Goal: Transaction & Acquisition: Book appointment/travel/reservation

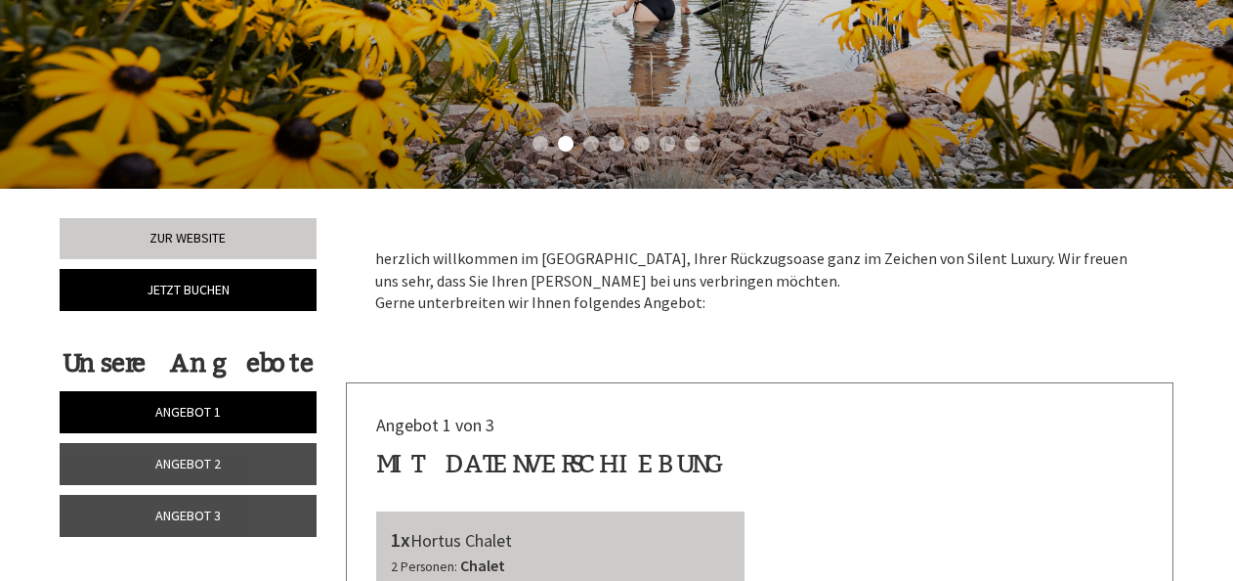
scroll to position [489, 0]
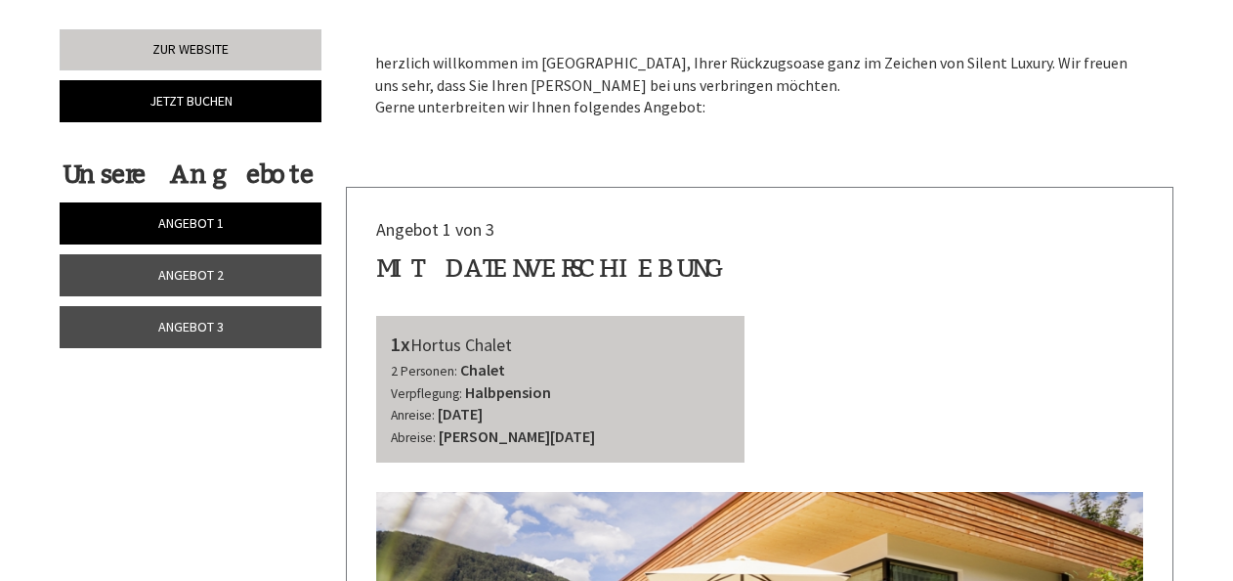
drag, startPoint x: 231, startPoint y: 323, endPoint x: 286, endPoint y: 320, distance: 55.8
click at [233, 323] on link "Angebot 3" at bounding box center [191, 327] width 262 height 42
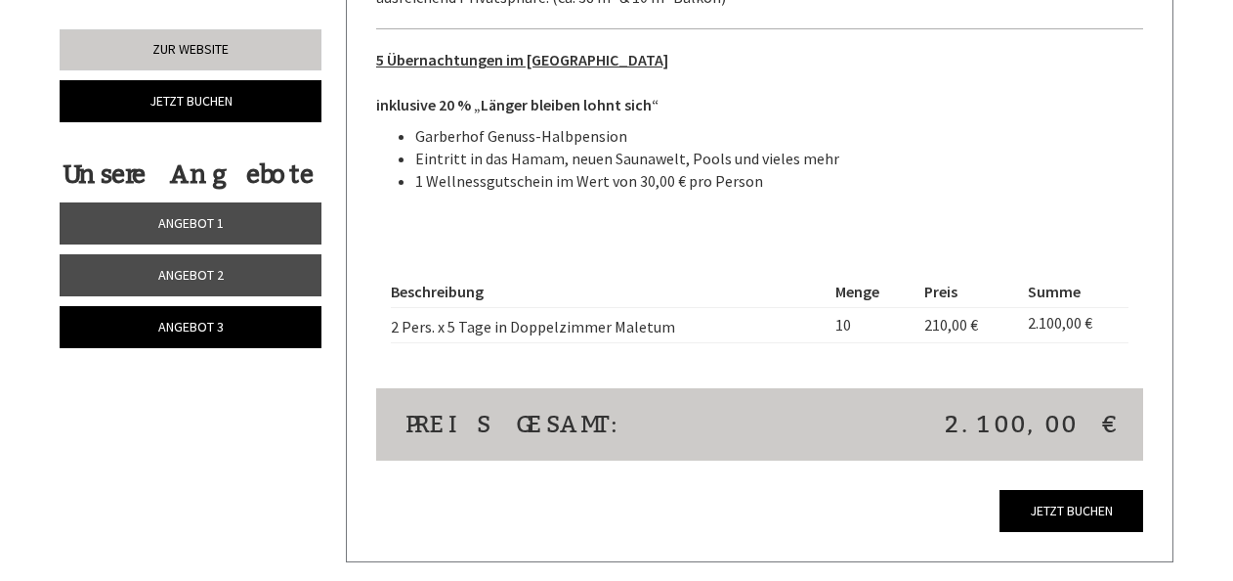
scroll to position [1555, 0]
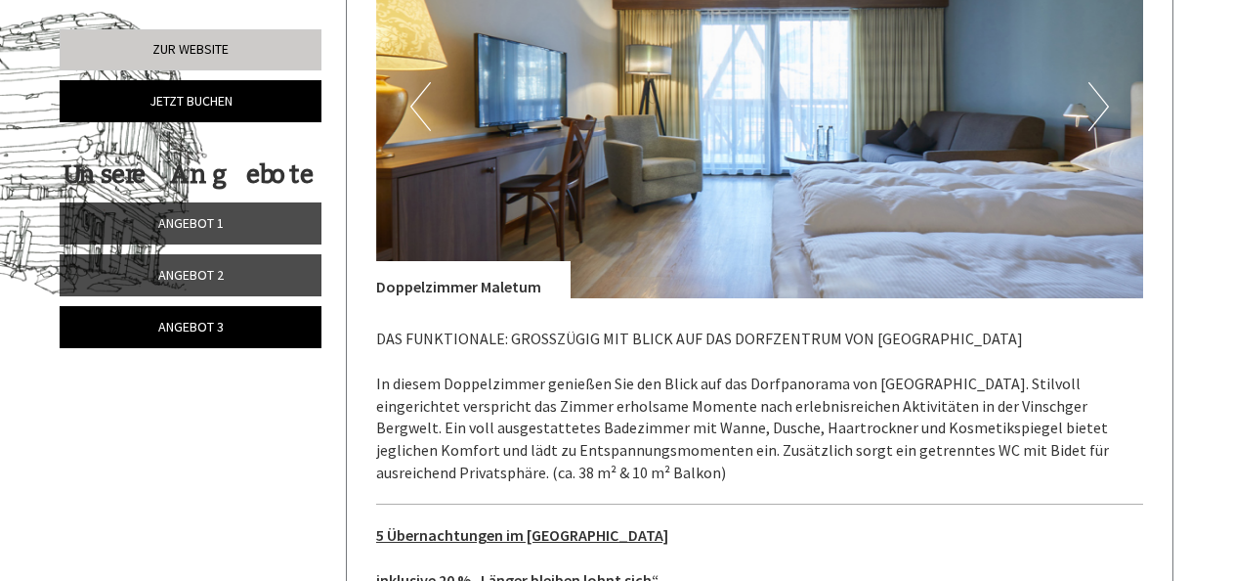
click at [232, 221] on link "Angebot 1" at bounding box center [191, 223] width 262 height 42
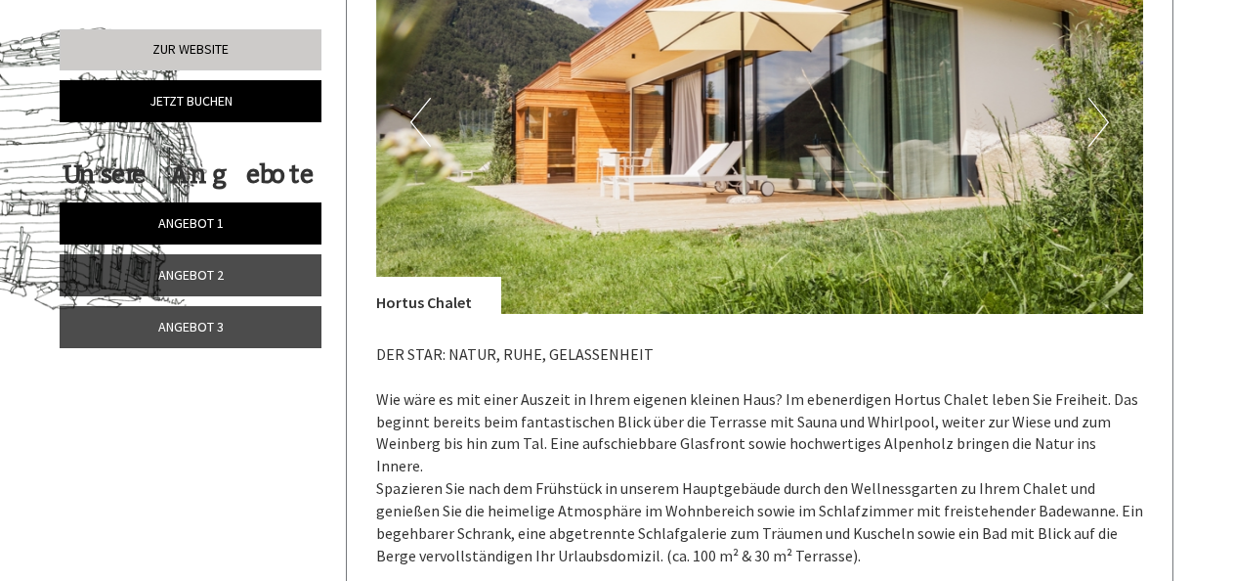
scroll to position [1164, 0]
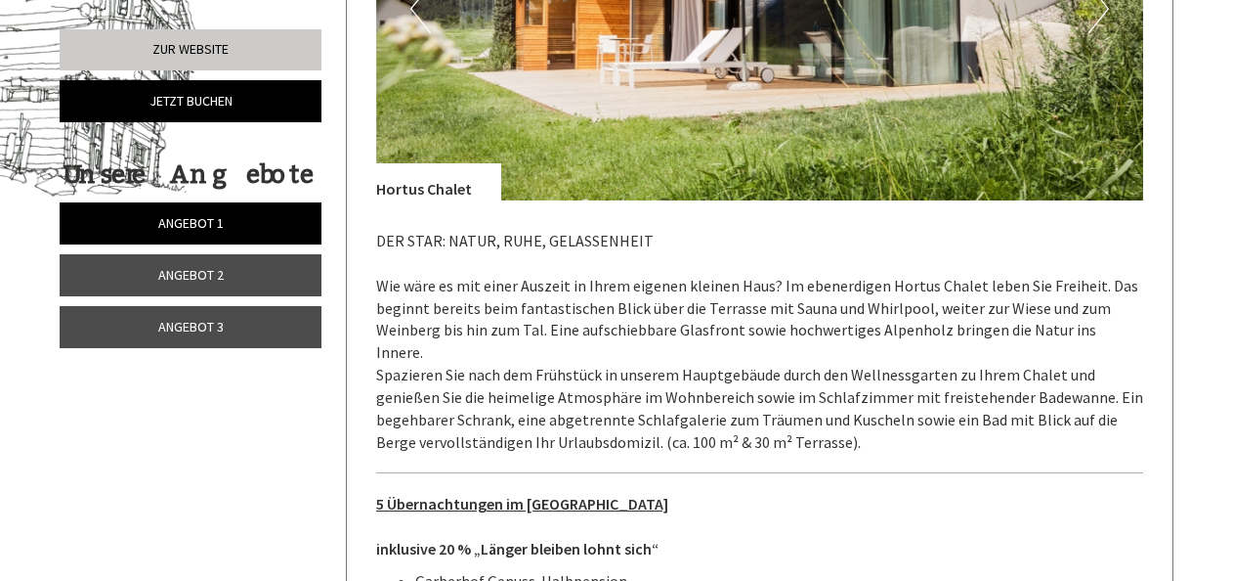
drag, startPoint x: 242, startPoint y: 326, endPoint x: 258, endPoint y: 325, distance: 15.7
click at [241, 326] on link "Angebot 3" at bounding box center [191, 327] width 262 height 42
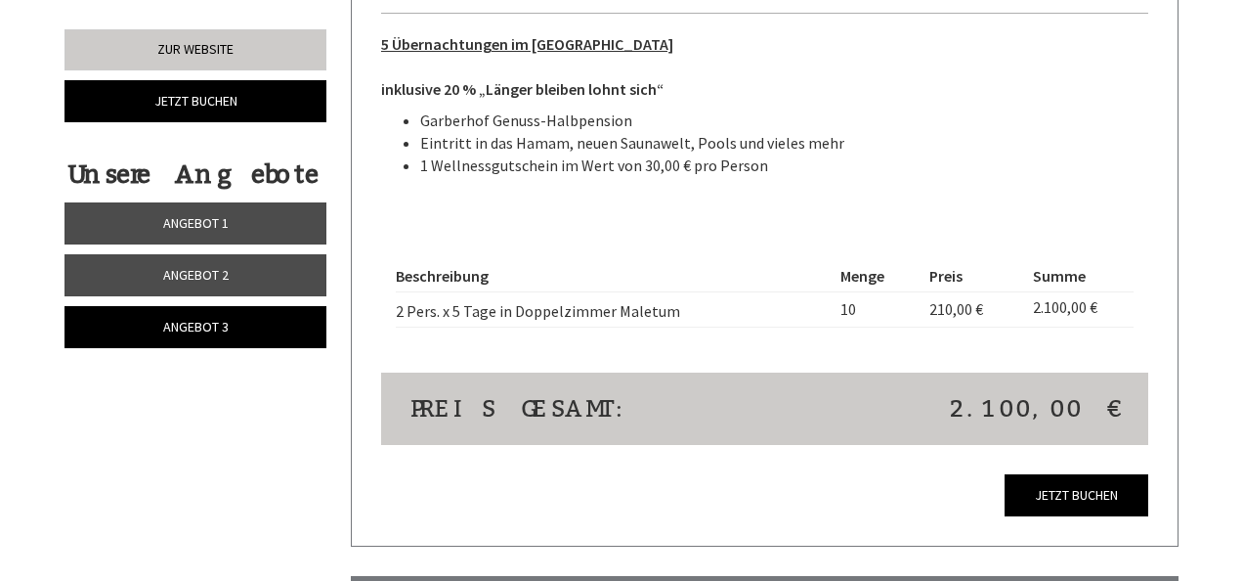
scroll to position [1661, 0]
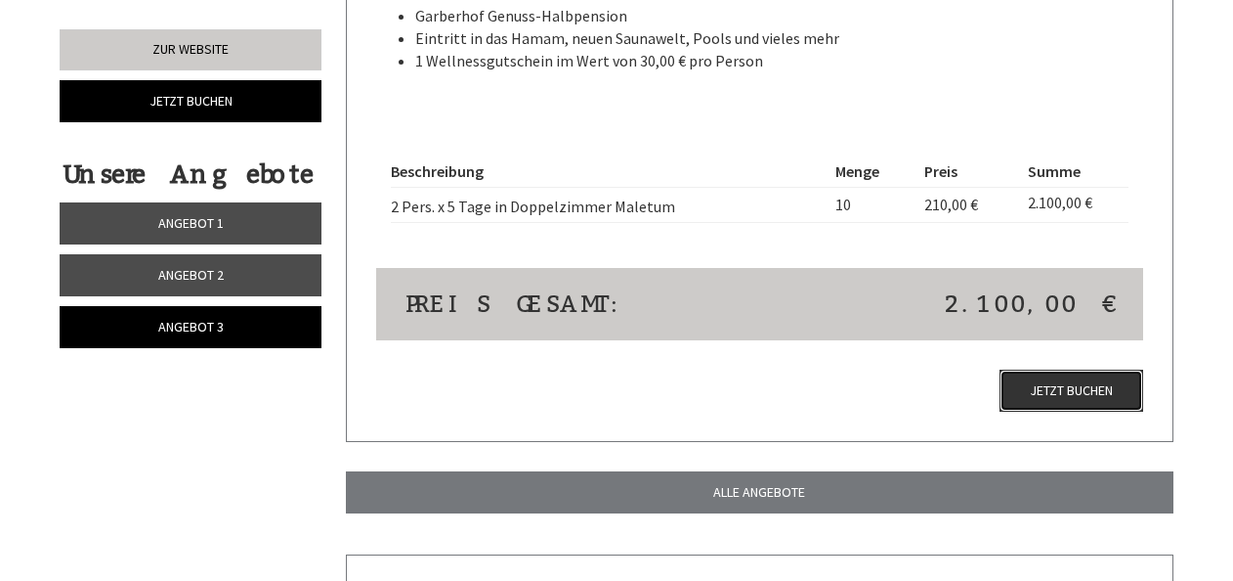
click at [1059, 387] on link "Jetzt buchen" at bounding box center [1072, 390] width 144 height 42
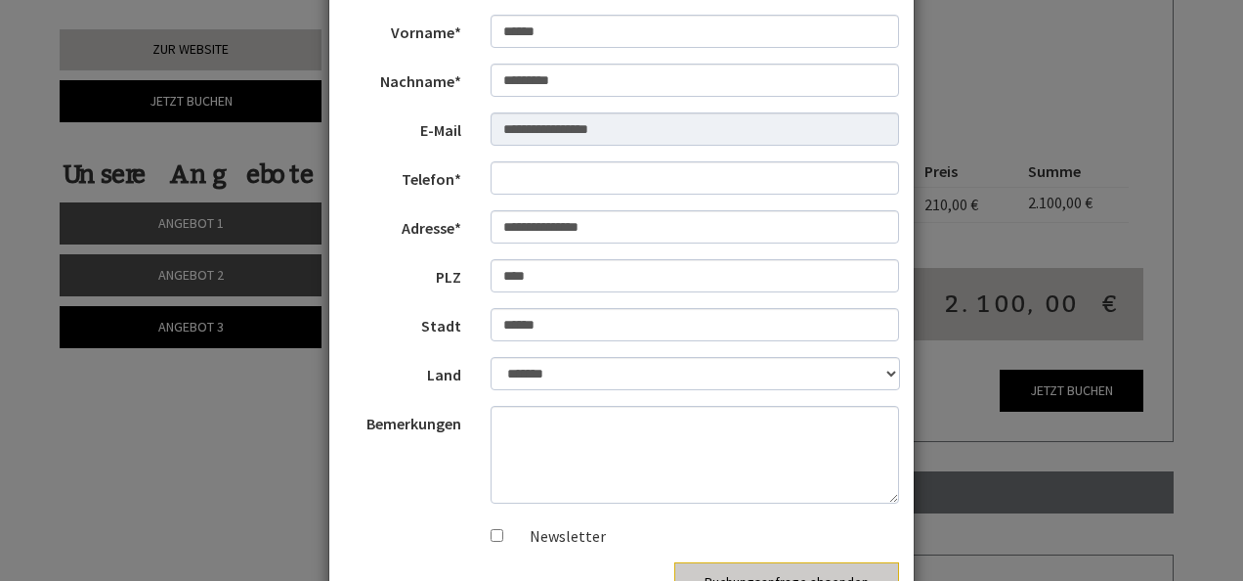
scroll to position [195, 0]
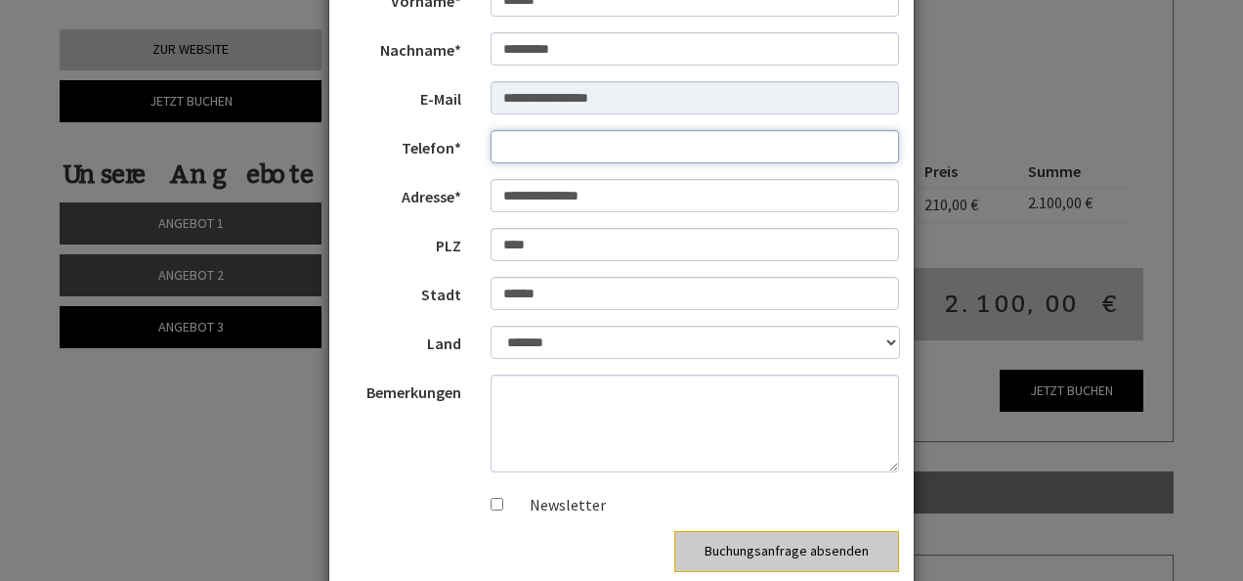
click at [543, 145] on input "Telefon*" at bounding box center [695, 146] width 409 height 33
drag, startPoint x: 504, startPoint y: 146, endPoint x: 490, endPoint y: 145, distance: 14.7
click at [491, 145] on input "**********" at bounding box center [695, 146] width 409 height 33
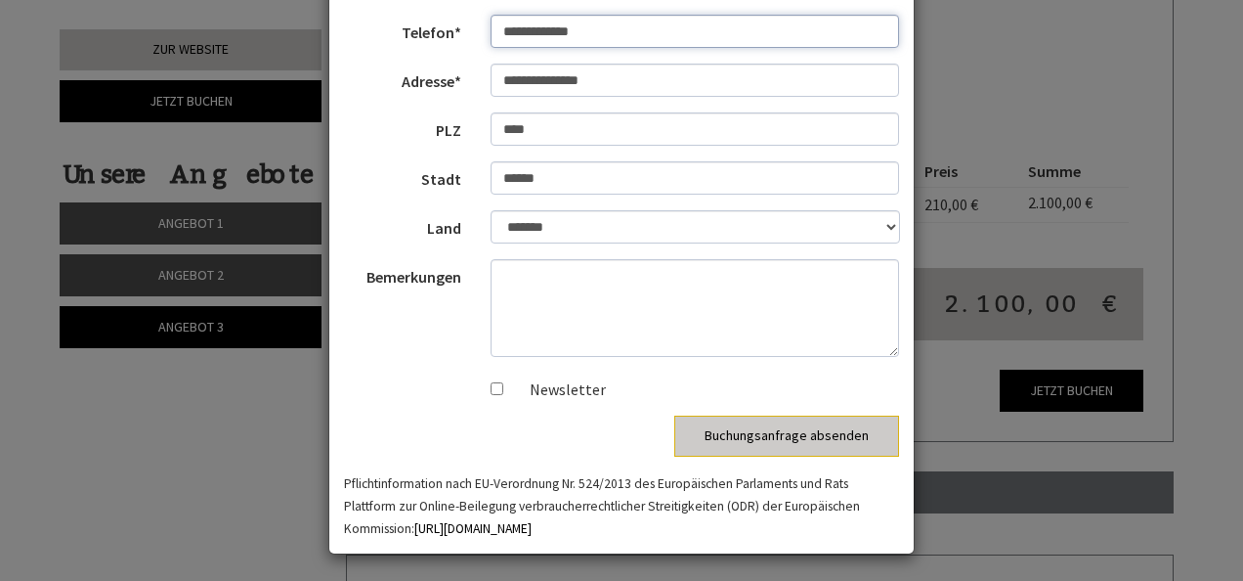
scroll to position [312, 0]
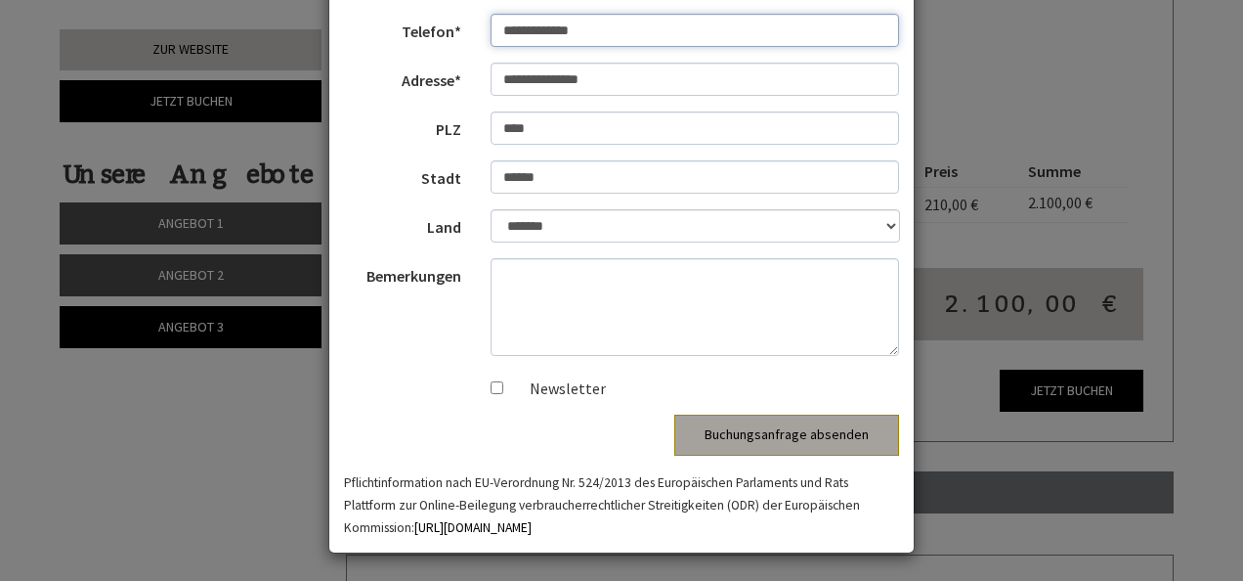
type input "**********"
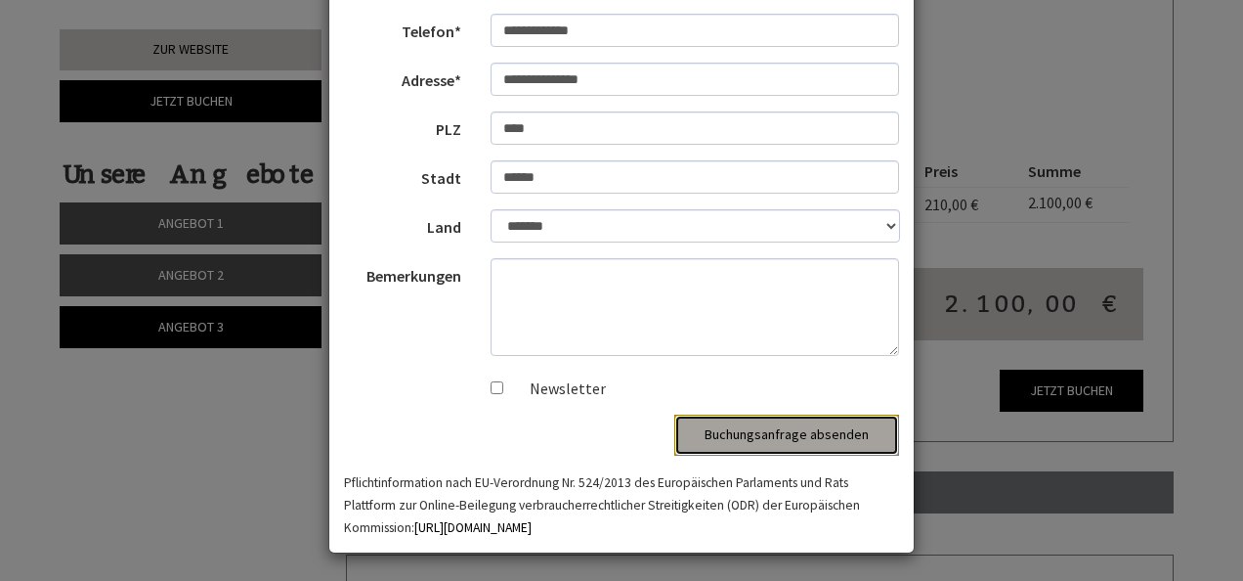
click at [831, 430] on button "Buchungsanfrage absenden" at bounding box center [786, 434] width 225 height 41
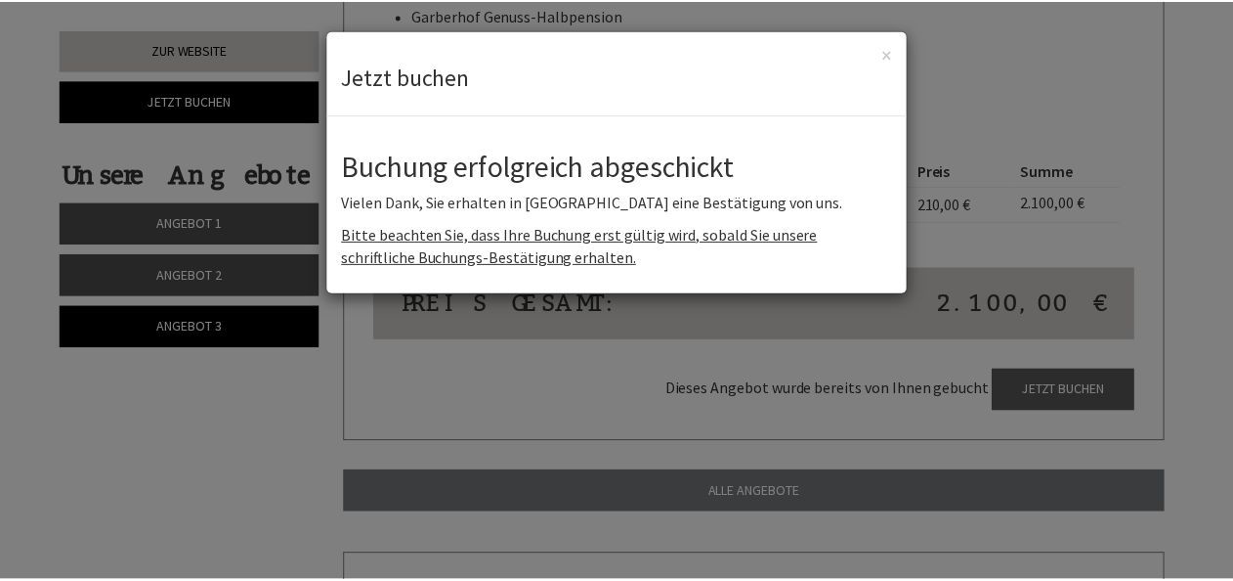
scroll to position [0, 0]
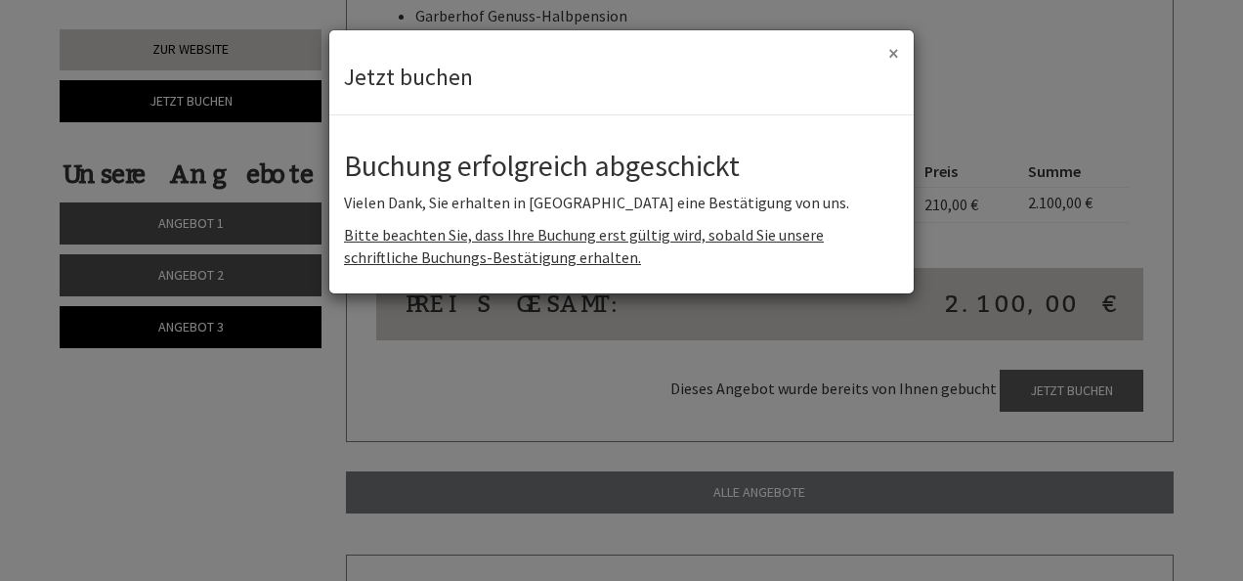
click at [890, 51] on button "×" at bounding box center [893, 53] width 11 height 21
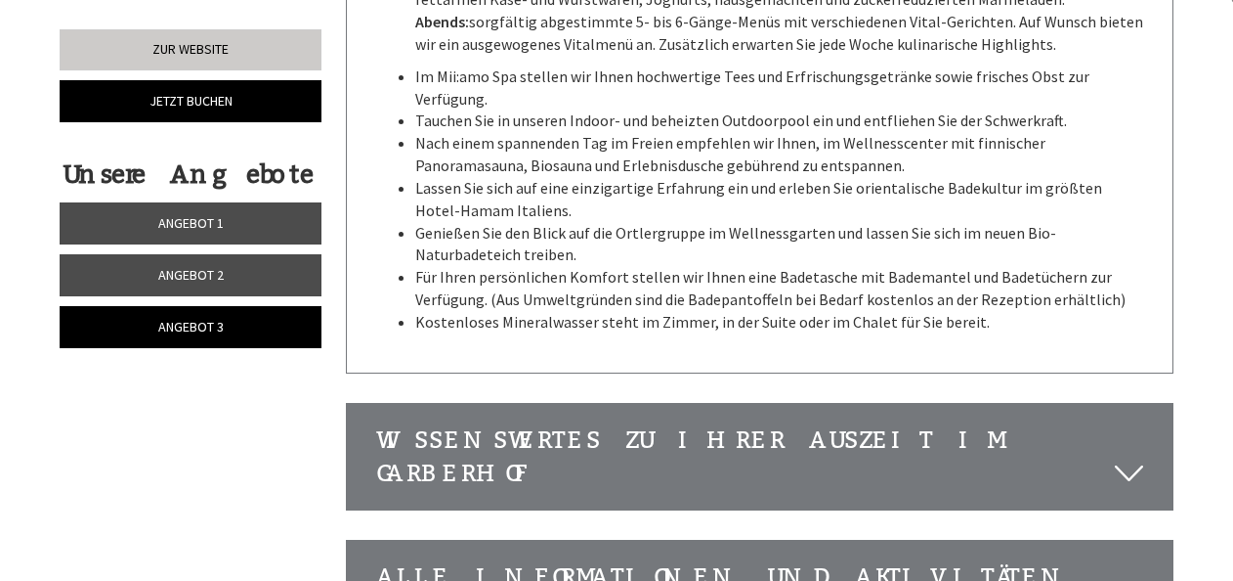
scroll to position [3225, 0]
